Goal: Transaction & Acquisition: Purchase product/service

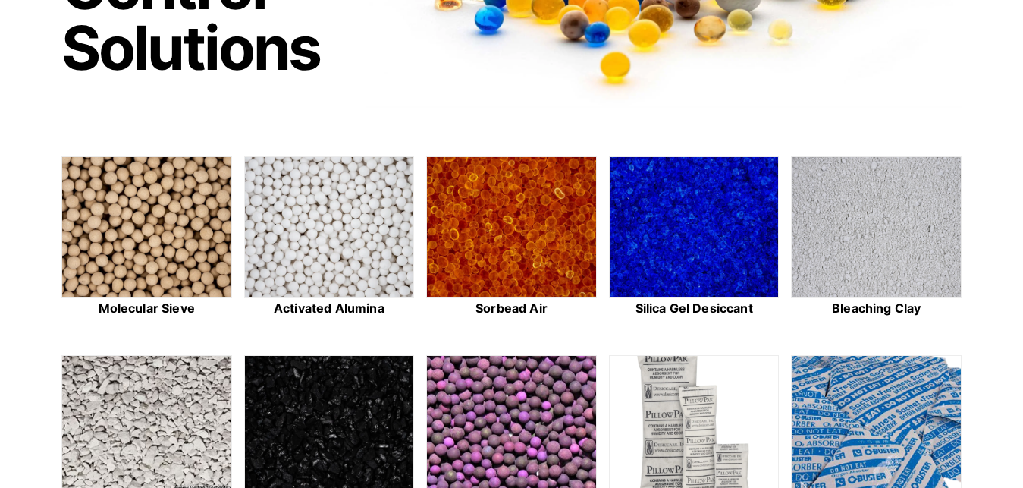
scroll to position [309, 0]
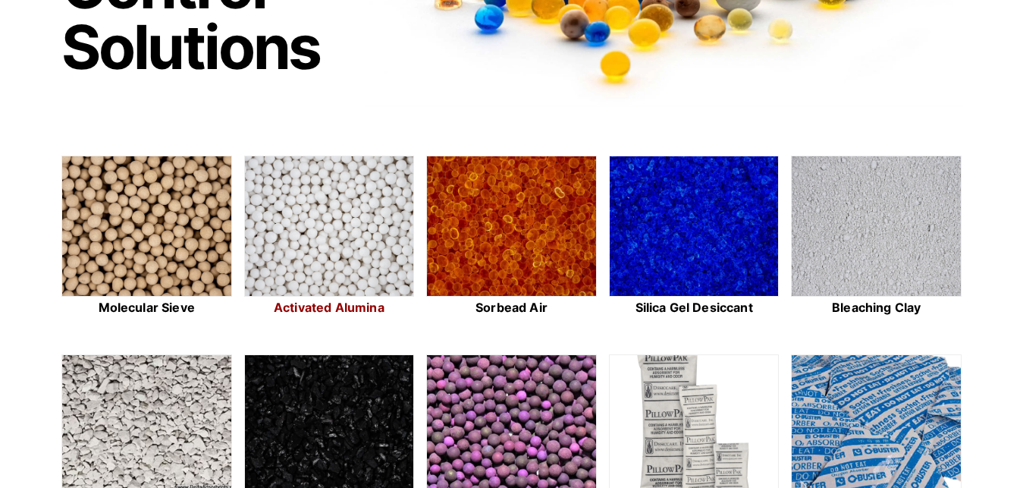
click at [349, 208] on img at bounding box center [329, 226] width 169 height 141
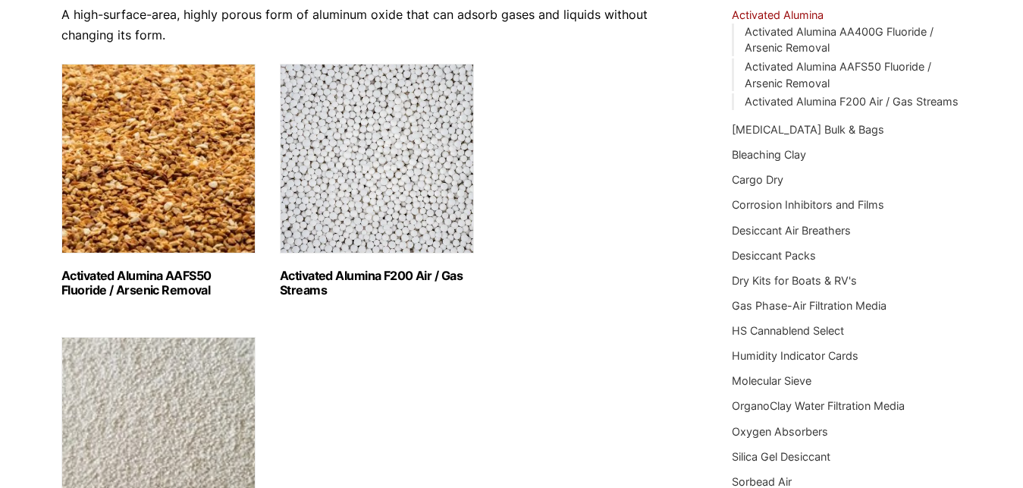
scroll to position [155, 0]
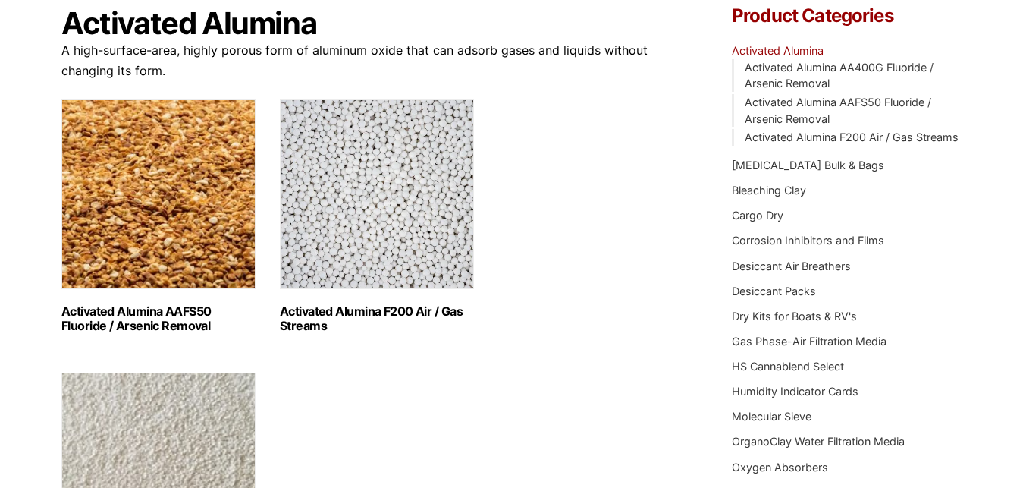
click at [407, 213] on img "Visit product category Activated Alumina F200 Air / Gas Streams" at bounding box center [377, 194] width 194 height 190
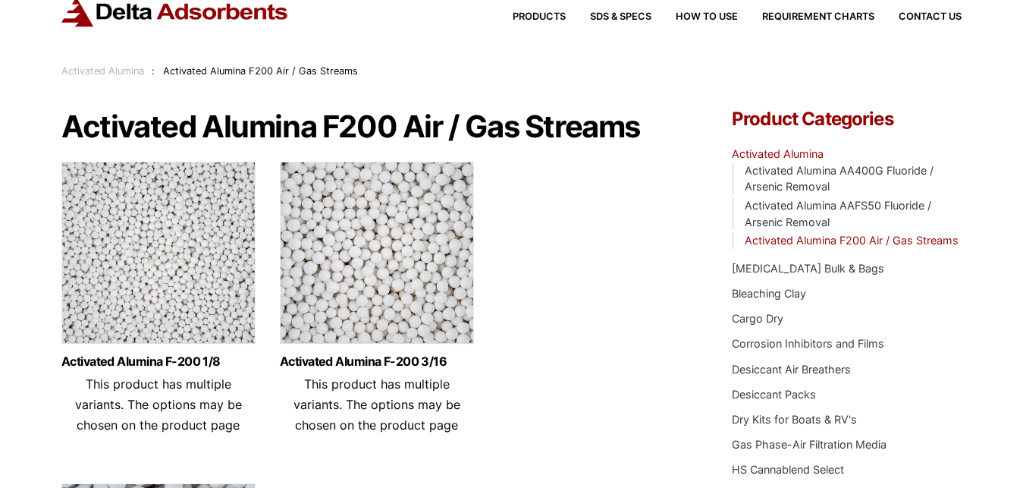
scroll to position [77, 0]
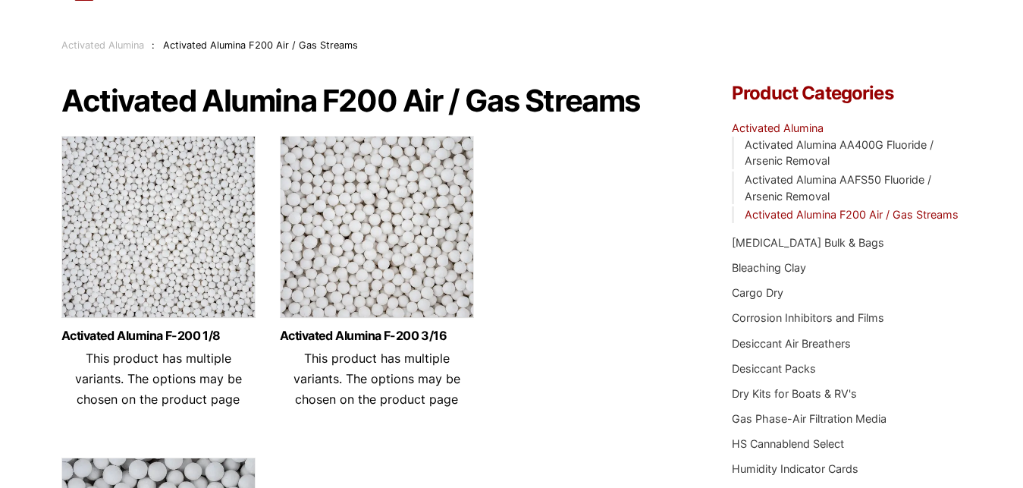
click at [145, 237] on img at bounding box center [158, 231] width 194 height 190
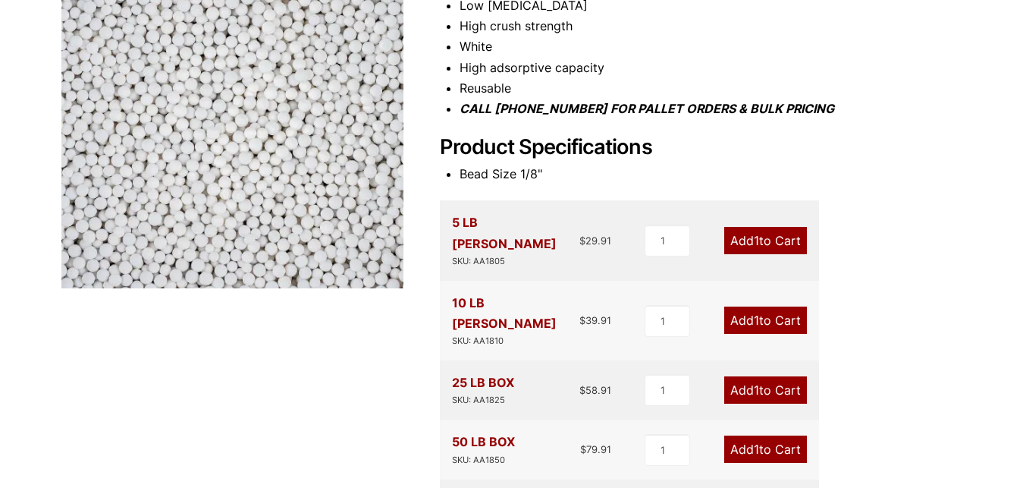
scroll to position [309, 0]
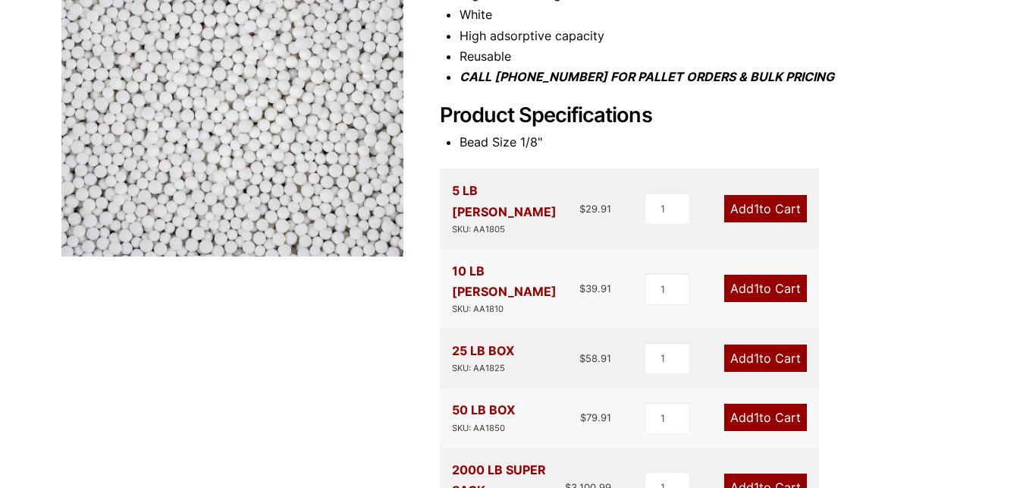
click at [742, 344] on link "Add 1 to Cart" at bounding box center [765, 357] width 83 height 27
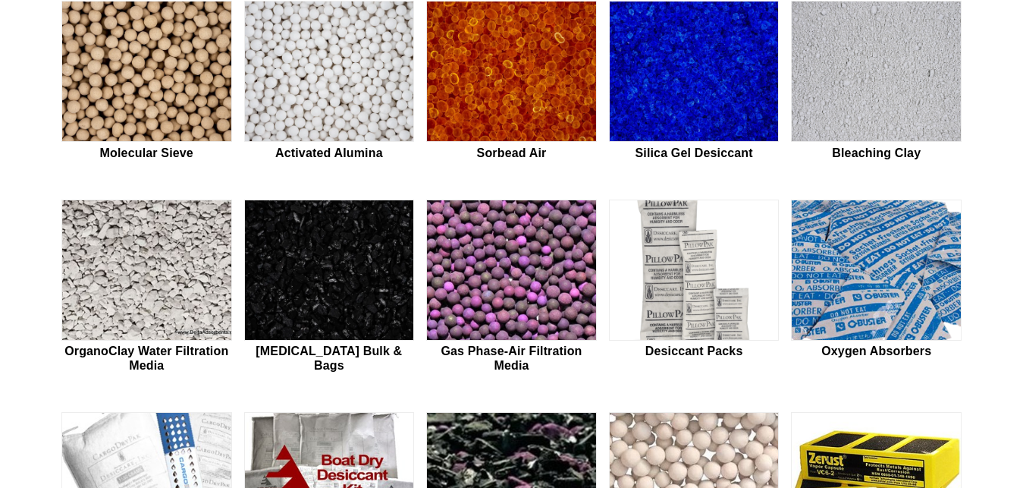
scroll to position [387, 0]
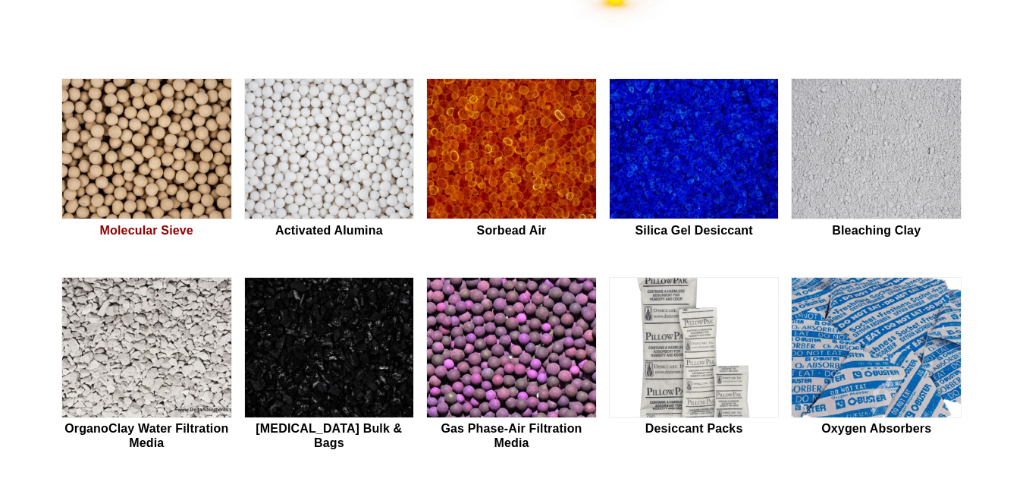
click at [113, 133] on img at bounding box center [146, 149] width 169 height 141
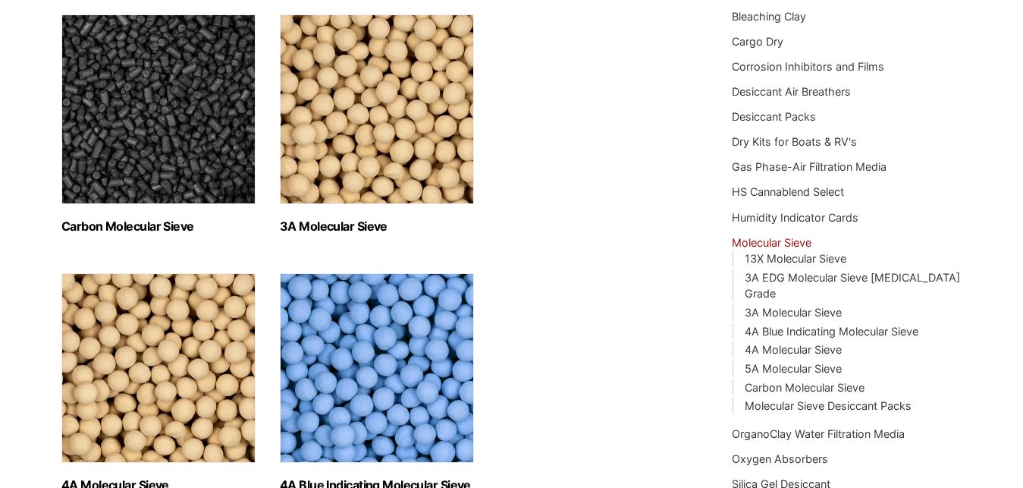
scroll to position [232, 0]
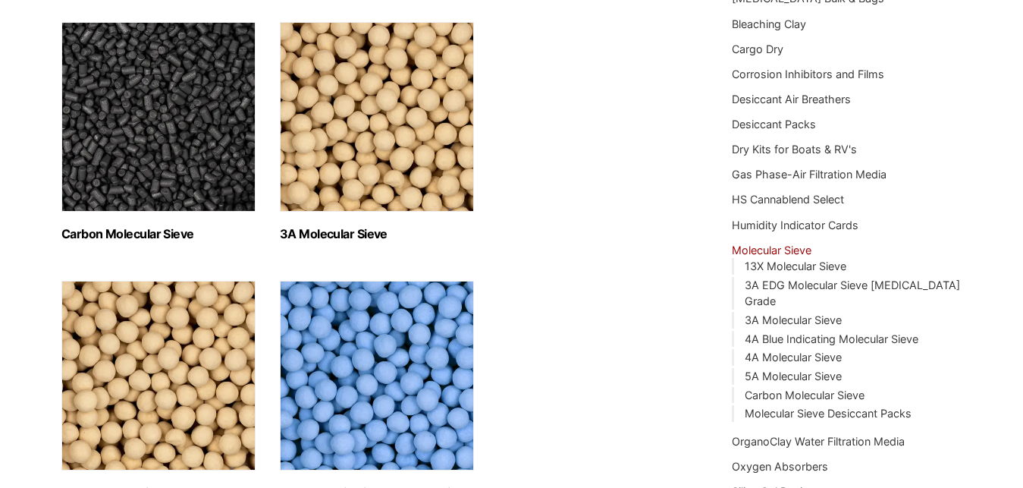
click at [375, 137] on img "Visit product category 3A Molecular Sieve" at bounding box center [377, 117] width 194 height 190
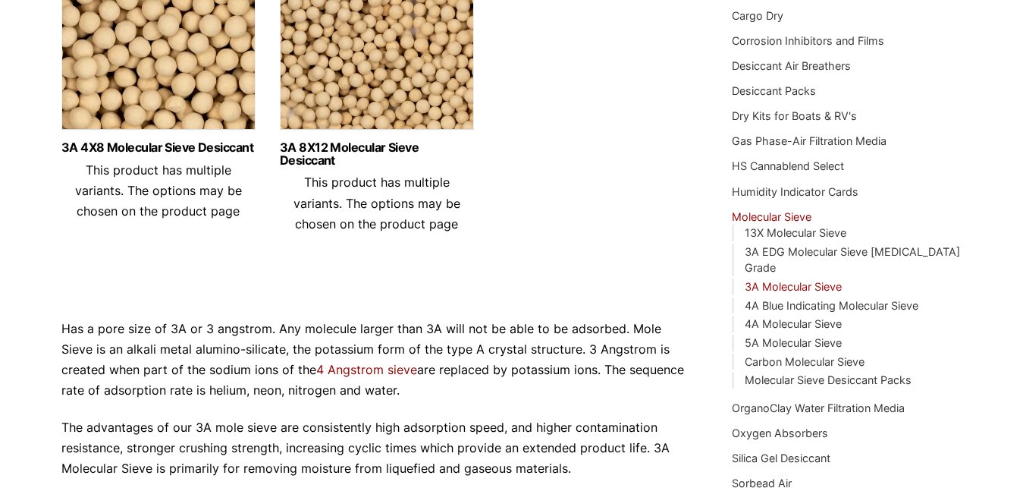
scroll to position [232, 0]
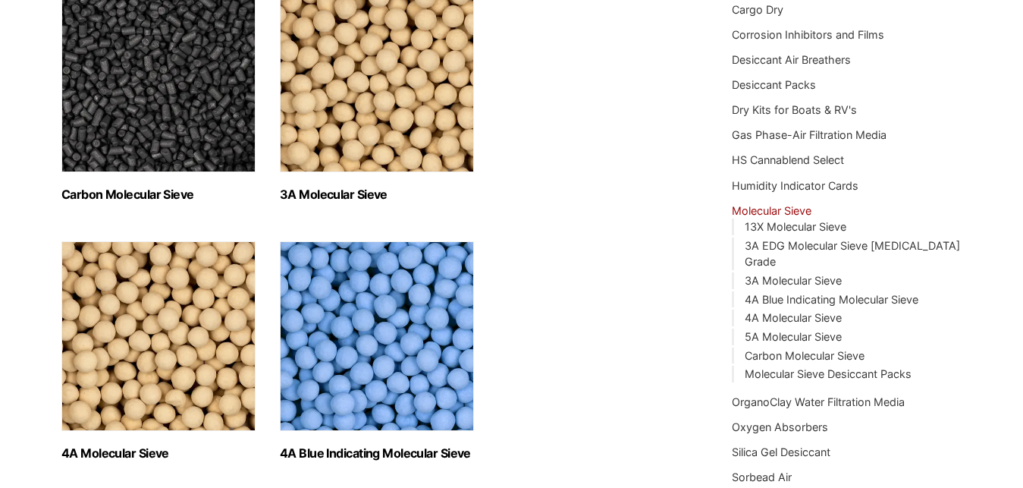
scroll to position [309, 0]
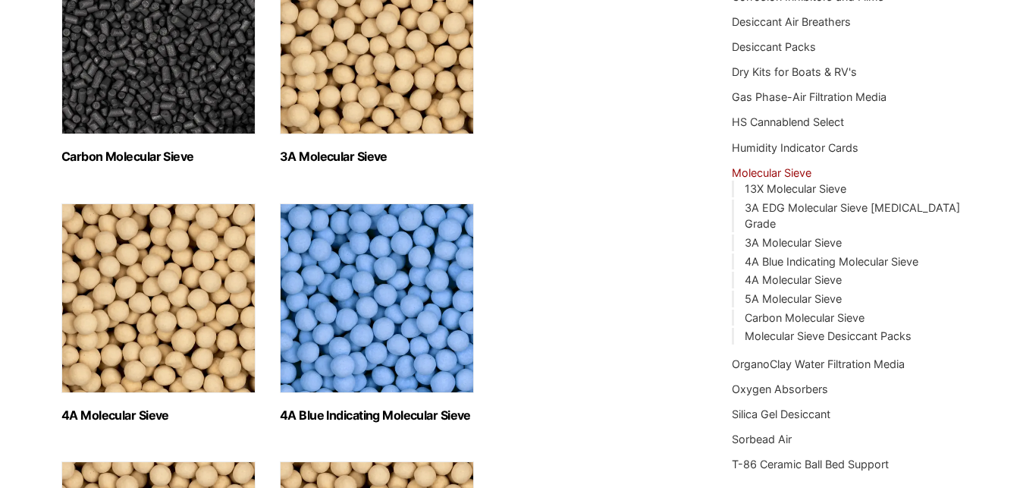
click at [154, 245] on img "Visit product category 4A Molecular Sieve" at bounding box center [158, 298] width 194 height 190
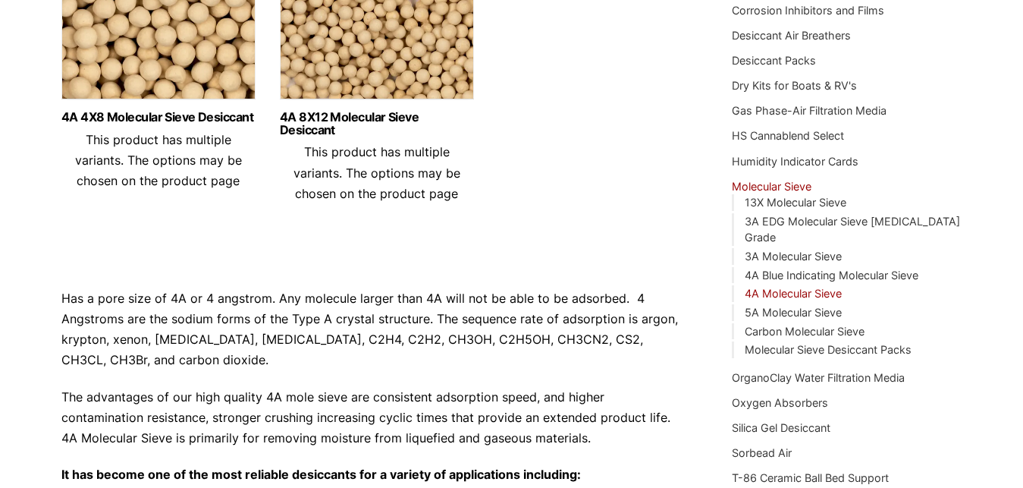
scroll to position [309, 0]
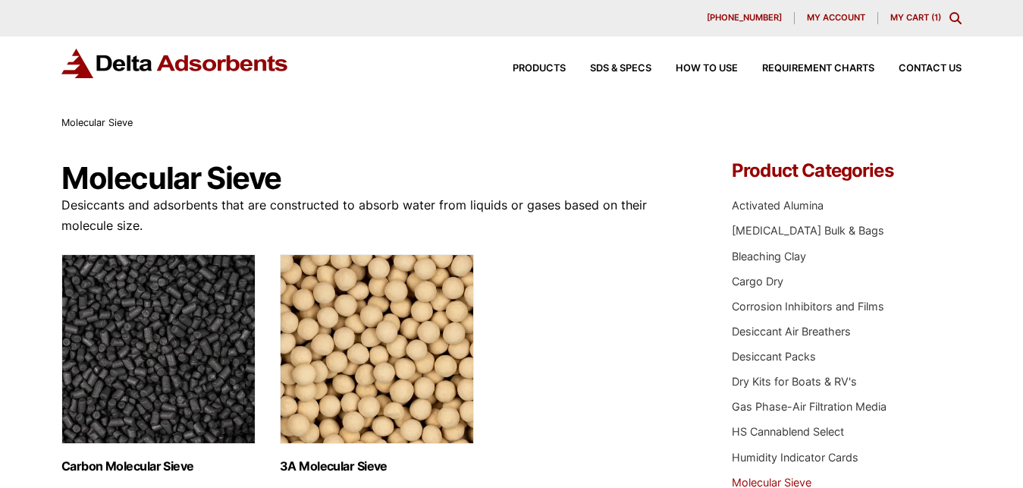
scroll to position [309, 0]
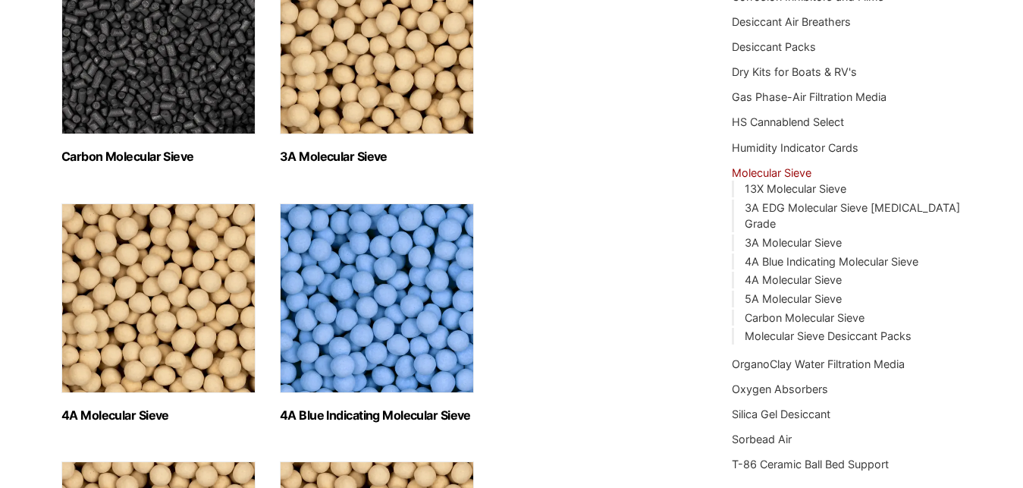
click at [327, 80] on img "Visit product category 3A Molecular Sieve" at bounding box center [377, 40] width 194 height 190
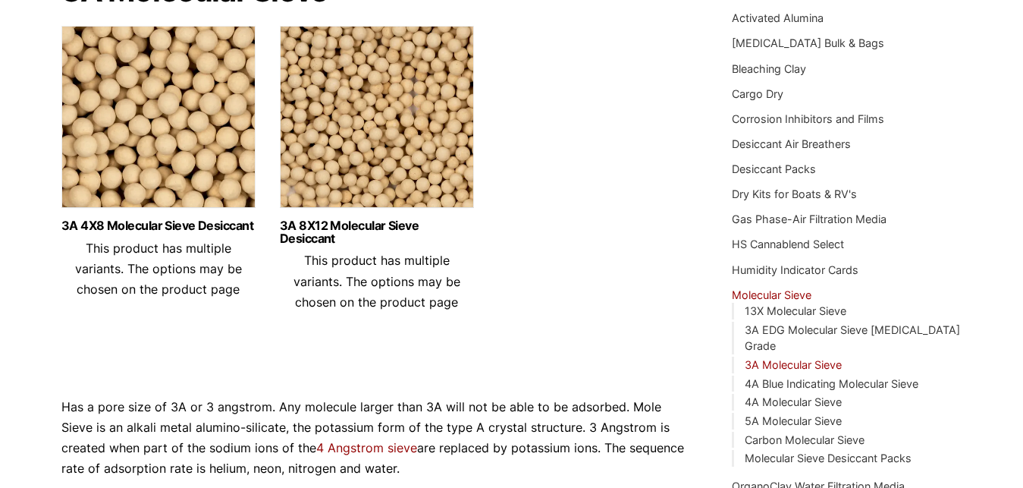
scroll to position [155, 0]
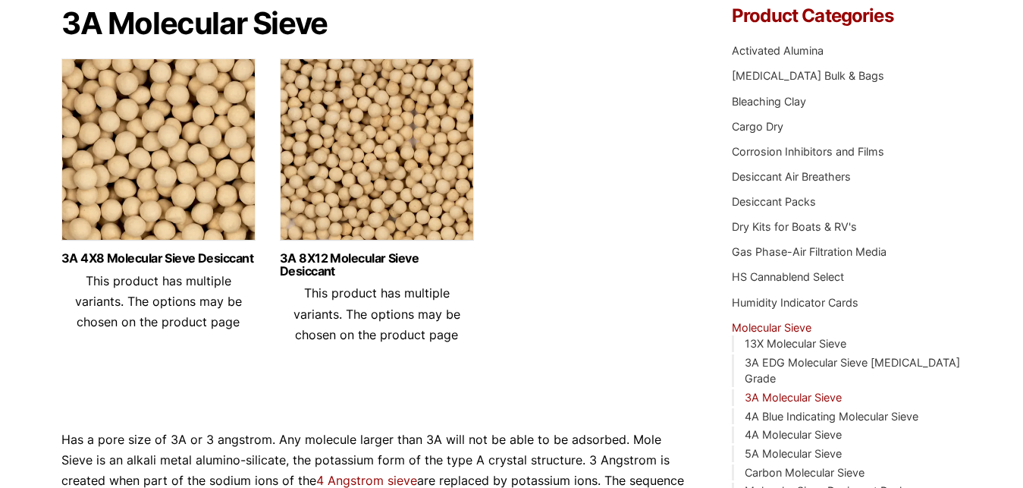
click at [342, 117] on img at bounding box center [377, 153] width 194 height 190
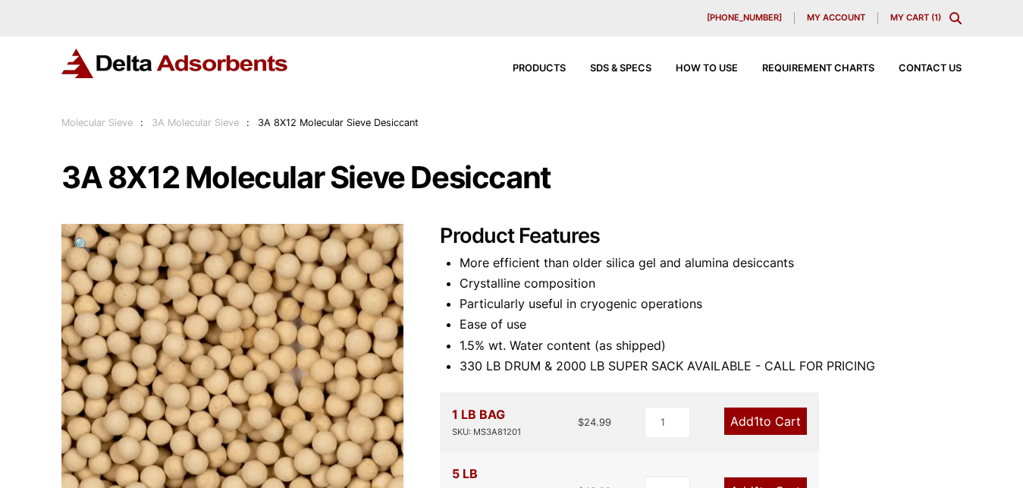
click at [903, 20] on link "My Cart ( 1 )" at bounding box center [915, 17] width 51 height 11
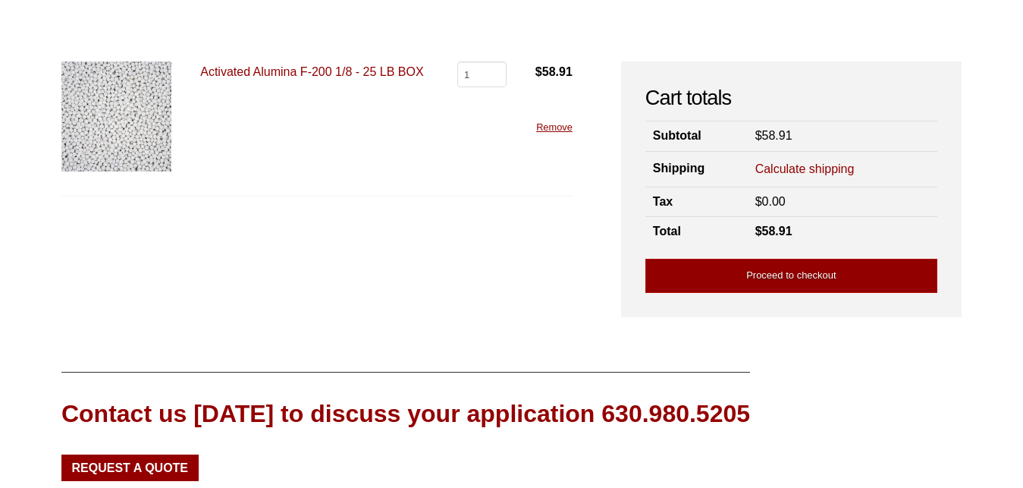
scroll to position [77, 0]
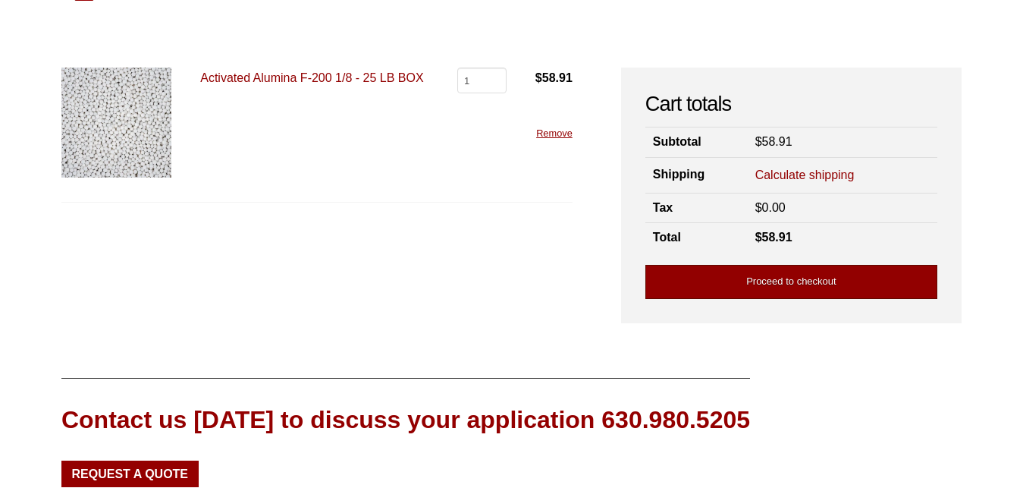
click at [799, 278] on link "Proceed to checkout" at bounding box center [791, 282] width 292 height 34
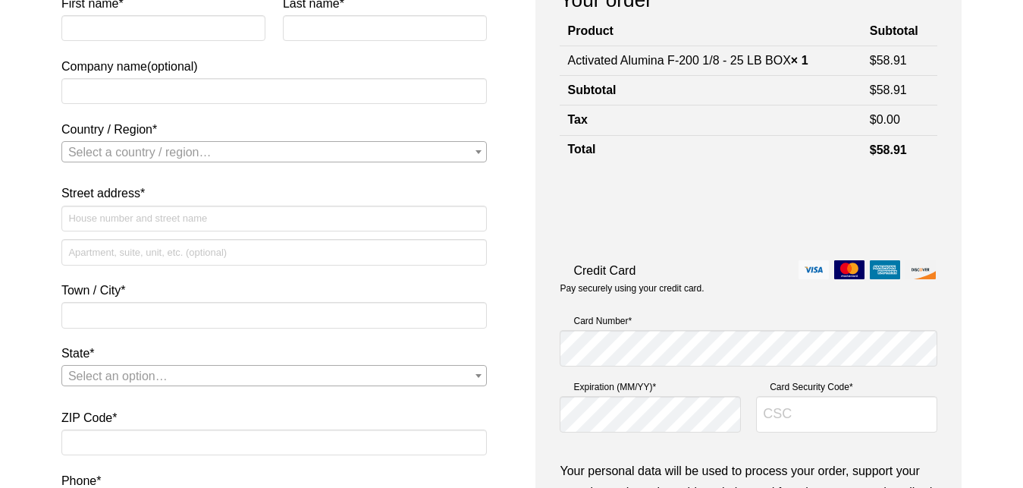
scroll to position [77, 0]
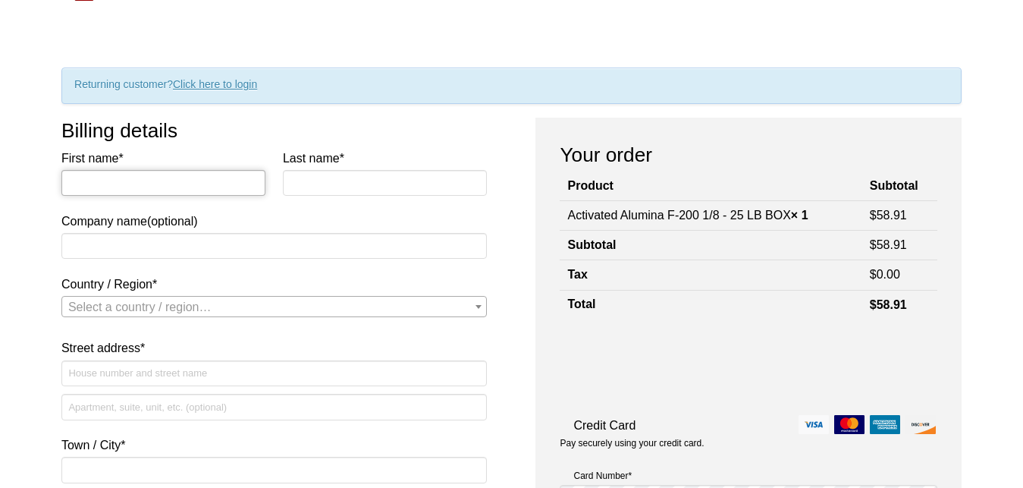
click at [108, 182] on input "First name *" at bounding box center [163, 183] width 205 height 26
type input "Jens"
click at [287, 180] on input "Last name *" at bounding box center [385, 183] width 205 height 26
type input "Rehfeld / DO1-120362"
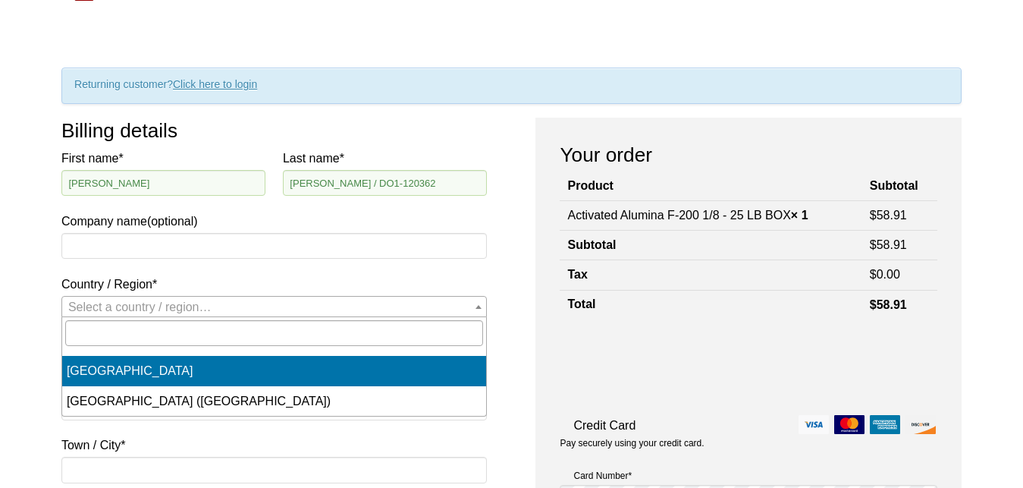
click at [479, 307] on b "Country / Region" at bounding box center [479, 307] width 6 height 4
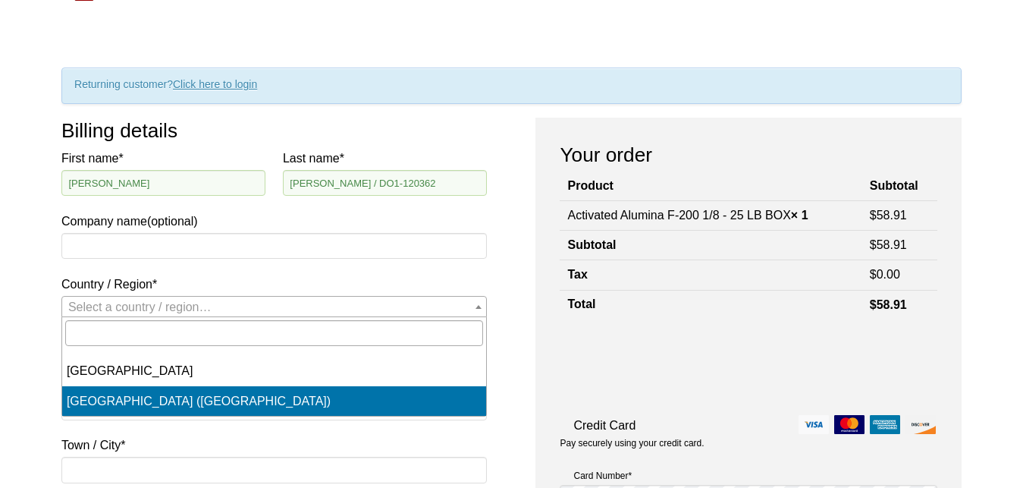
select select "US"
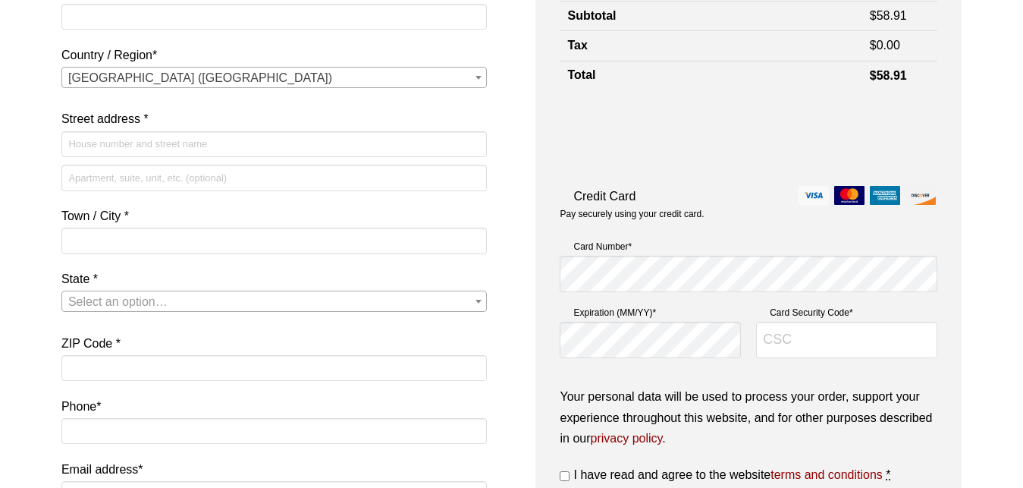
scroll to position [309, 0]
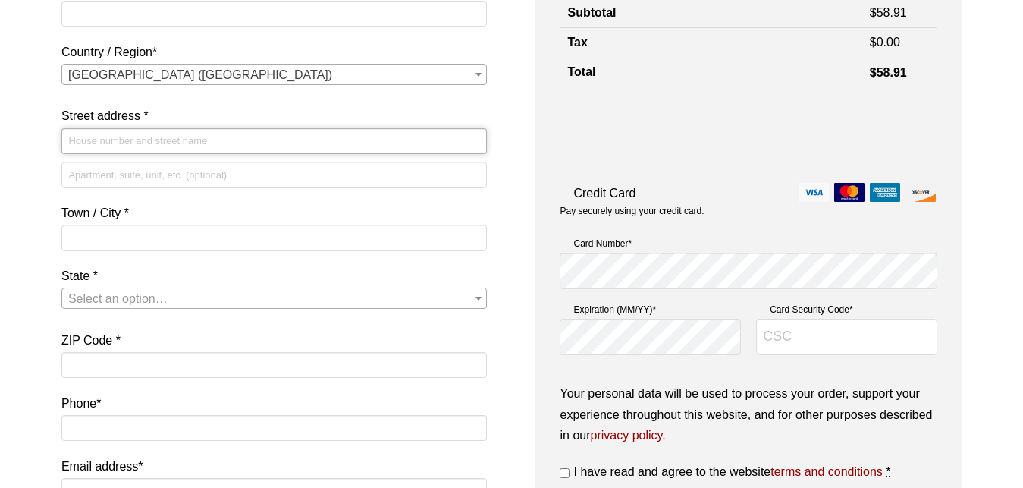
click at [145, 147] on input "Street address *" at bounding box center [274, 141] width 426 height 26
type input "[STREET_ADDRESS]"
click at [138, 235] on input "Town / City *" at bounding box center [274, 237] width 426 height 26
type input "Doral"
click at [478, 300] on b "State" at bounding box center [479, 299] width 6 height 4
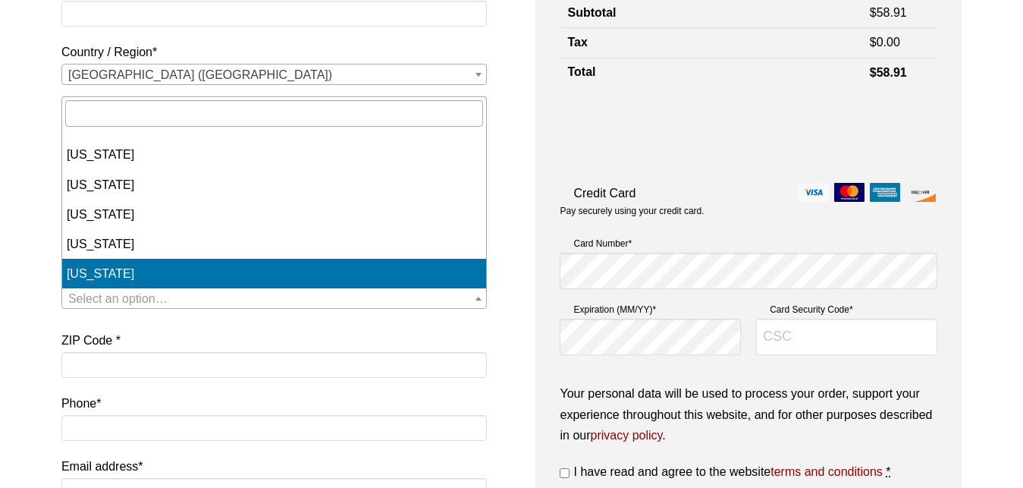
scroll to position [155, 0]
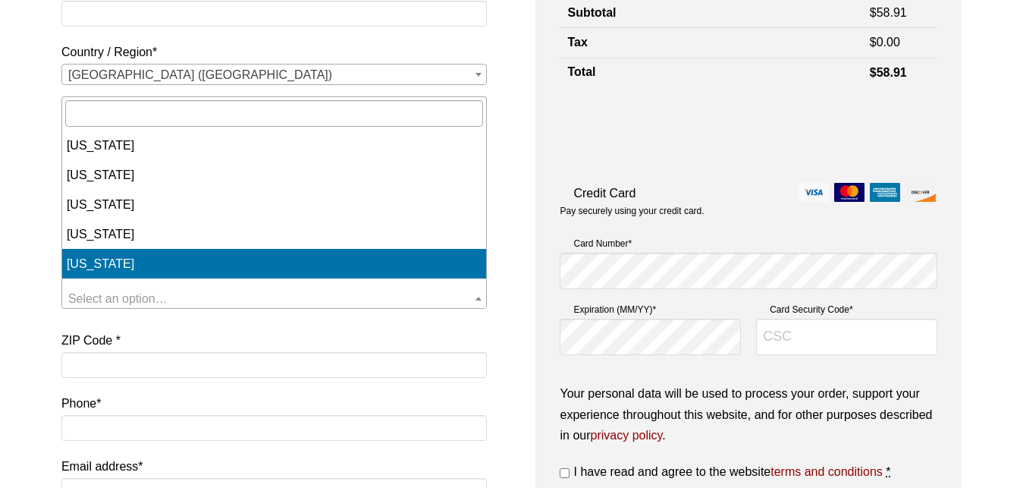
select select "FL"
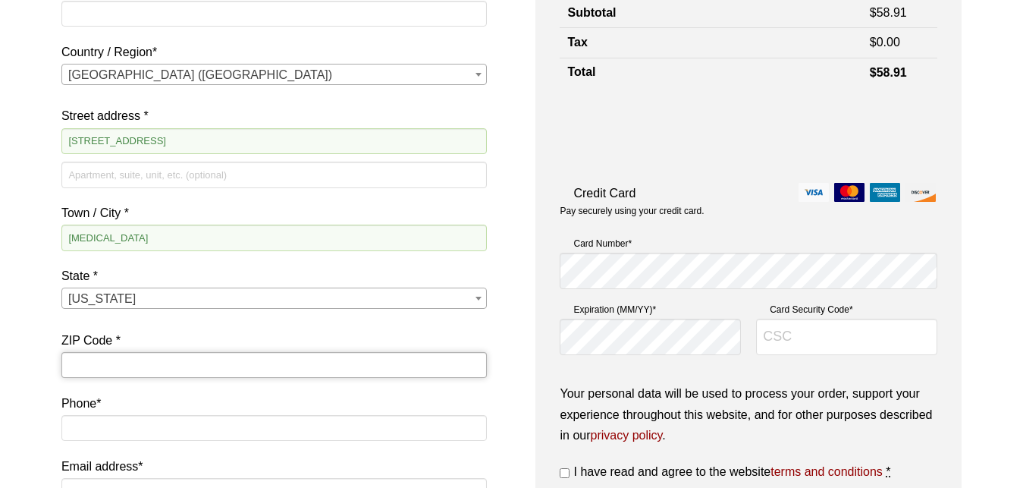
click at [123, 362] on input "ZIP Code *" at bounding box center [274, 365] width 426 height 26
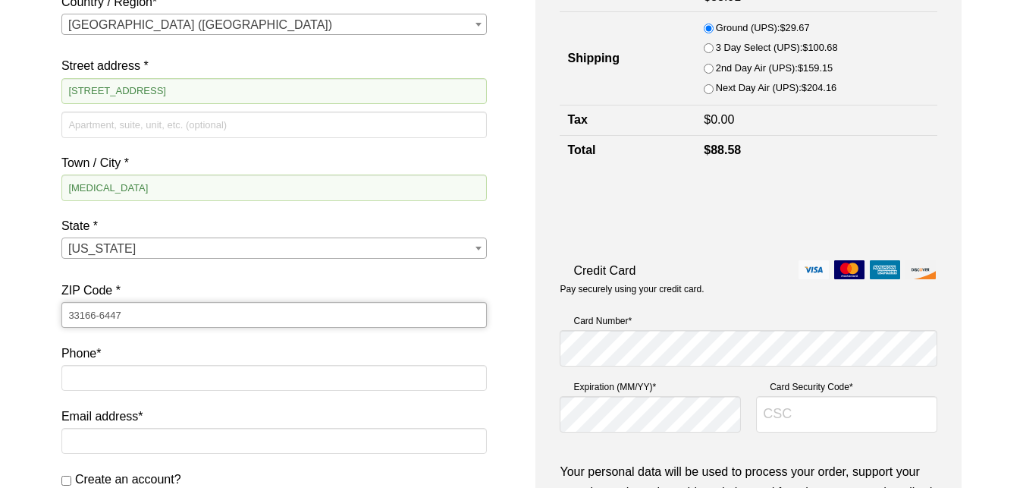
scroll to position [387, 0]
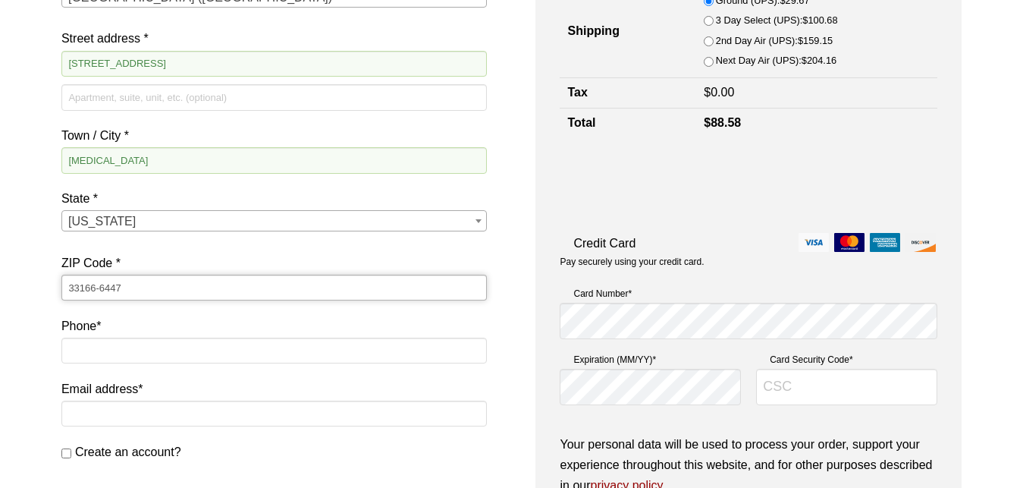
type input "33166-6447"
click at [86, 353] on input "Phone *" at bounding box center [274, 350] width 426 height 26
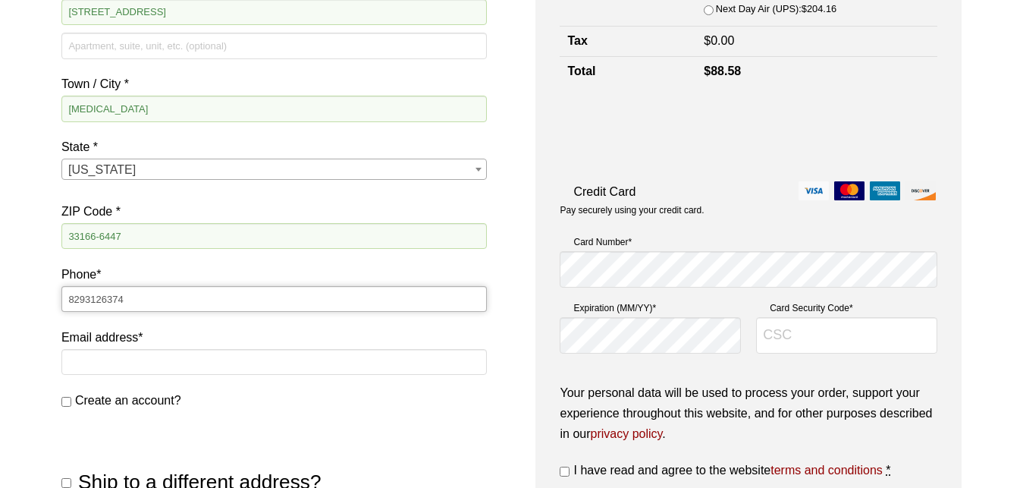
scroll to position [464, 0]
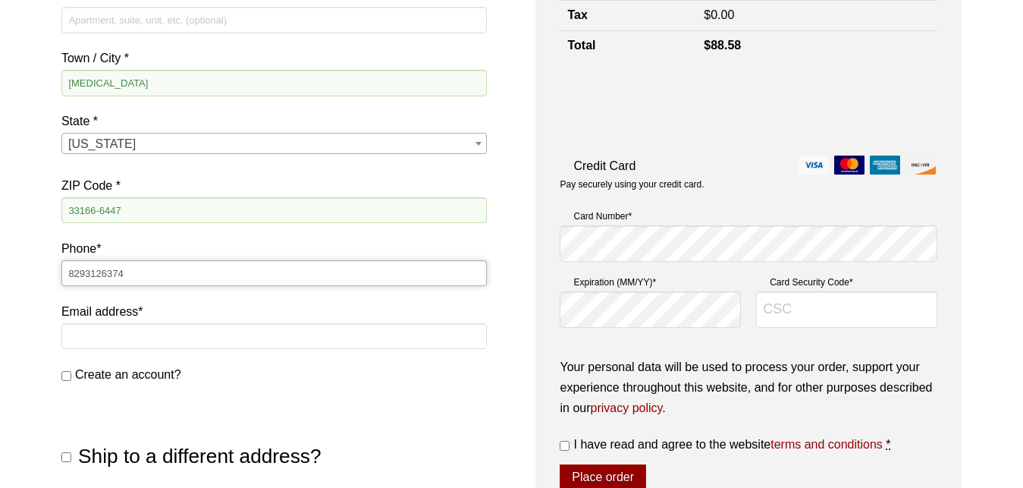
type input "8293126374"
click at [98, 333] on input "Email address *" at bounding box center [274, 336] width 426 height 26
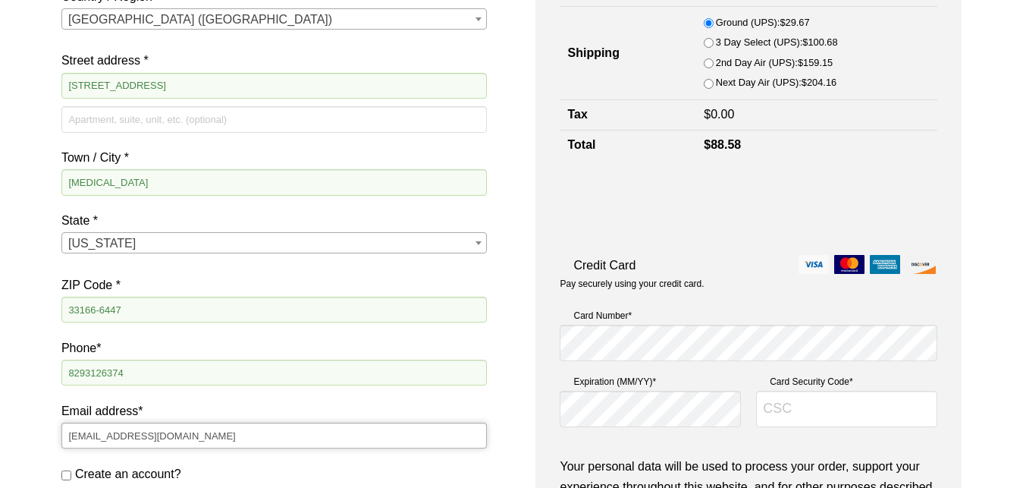
scroll to position [309, 0]
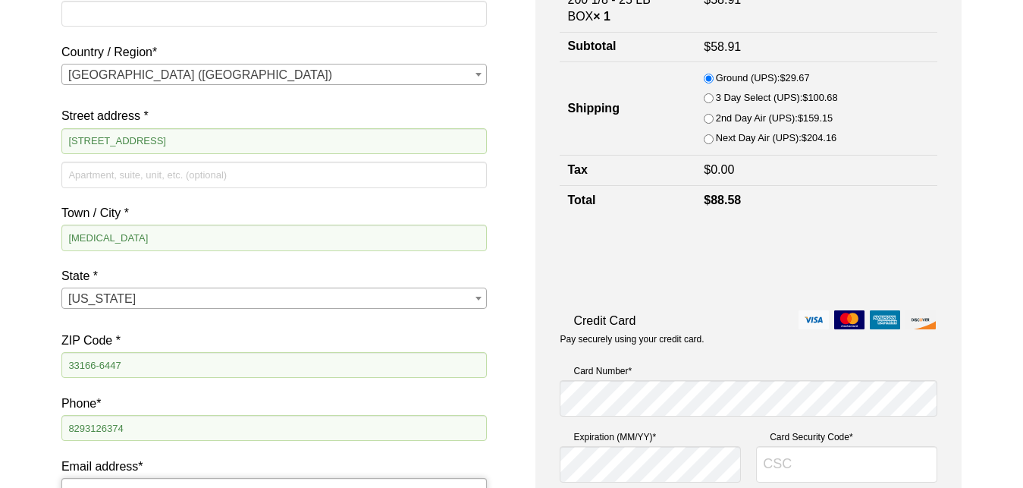
type input "[EMAIL_ADDRESS][DOMAIN_NAME]"
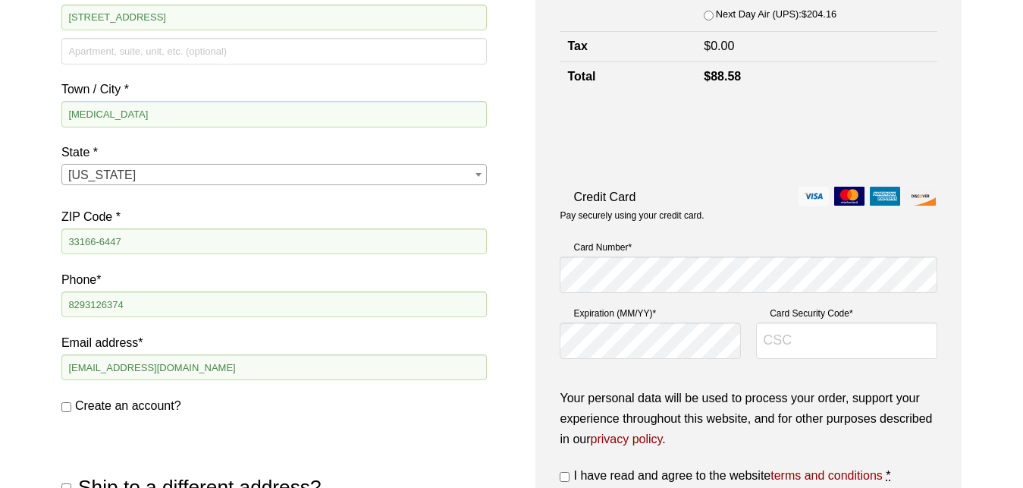
scroll to position [464, 0]
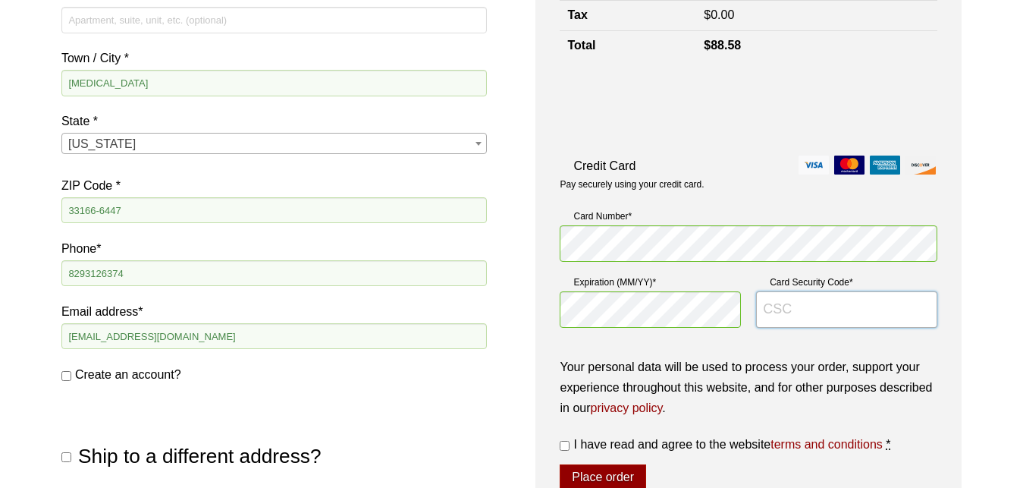
click at [771, 304] on input "Card Security Code *" at bounding box center [846, 309] width 181 height 36
type input "252"
click at [566, 446] on input "I have read and agree to the website terms and conditions *" at bounding box center [565, 446] width 10 height 10
checkbox input "true"
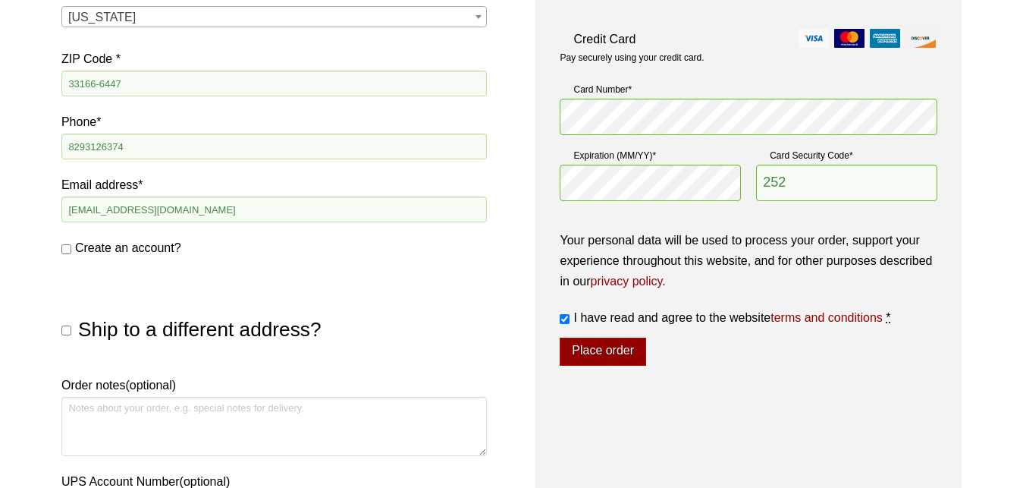
scroll to position [696, 0]
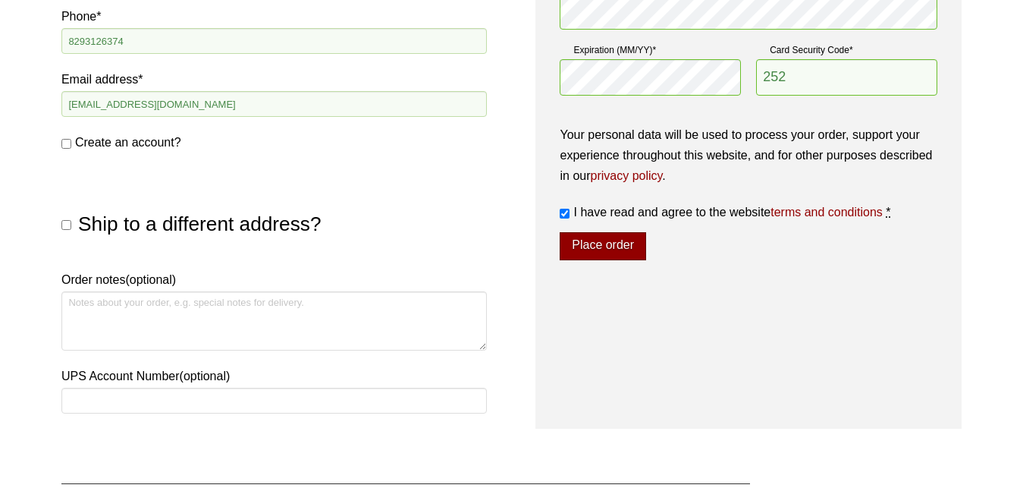
click at [611, 250] on button "Place order" at bounding box center [603, 246] width 86 height 29
